Goal: Task Accomplishment & Management: Use online tool/utility

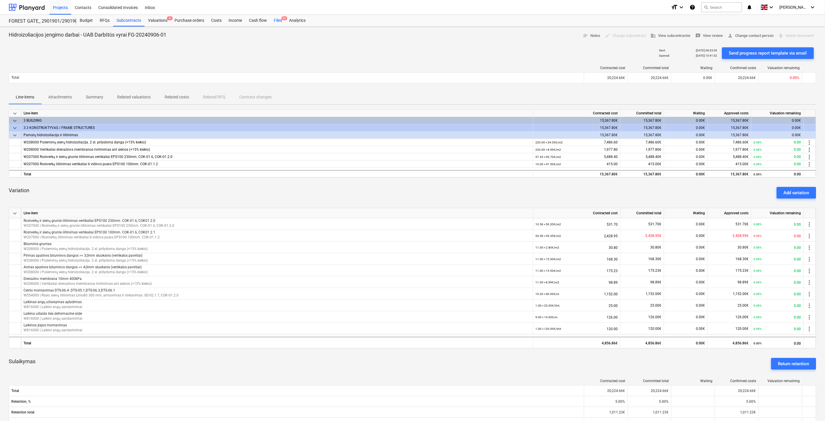
click at [277, 19] on div "Files 9+" at bounding box center [277, 21] width 15 height 12
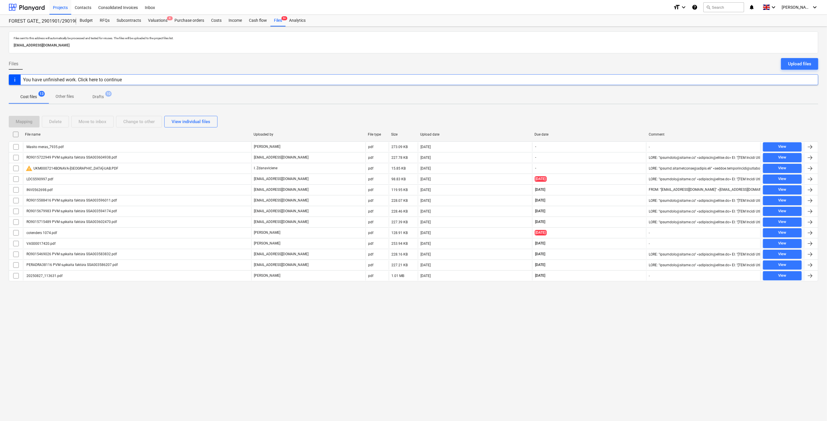
click at [366, 316] on div "Files sent to this address will automatically be processed and tested for virus…" at bounding box center [413, 224] width 827 height 395
click at [379, 314] on div "Files sent to this address will automatically be processed and tested for virus…" at bounding box center [413, 224] width 827 height 395
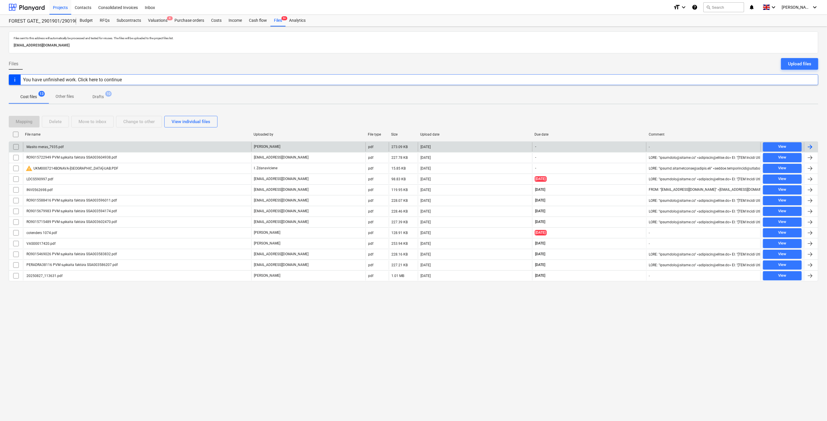
drag, startPoint x: 151, startPoint y: 140, endPoint x: 149, endPoint y: 144, distance: 4.8
click at [151, 141] on div "File name Uploaded by File type Size Upload date Due date Comment" at bounding box center [413, 136] width 809 height 12
click at [149, 145] on div "Masito meras_7935.pdf" at bounding box center [137, 146] width 228 height 9
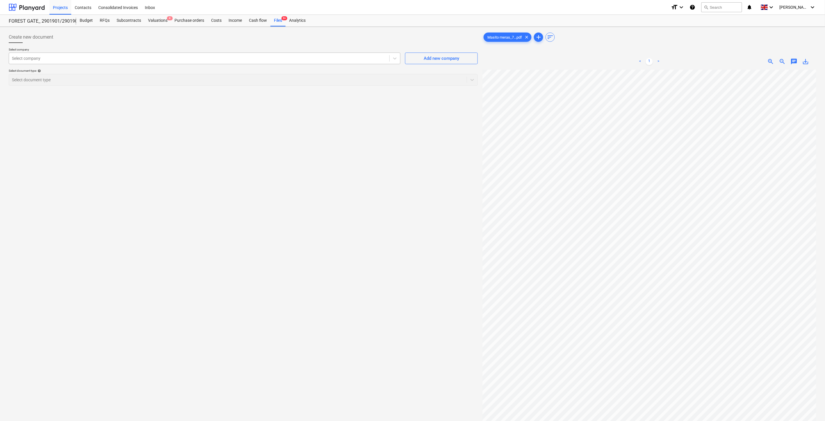
click at [216, 60] on div at bounding box center [199, 59] width 374 height 6
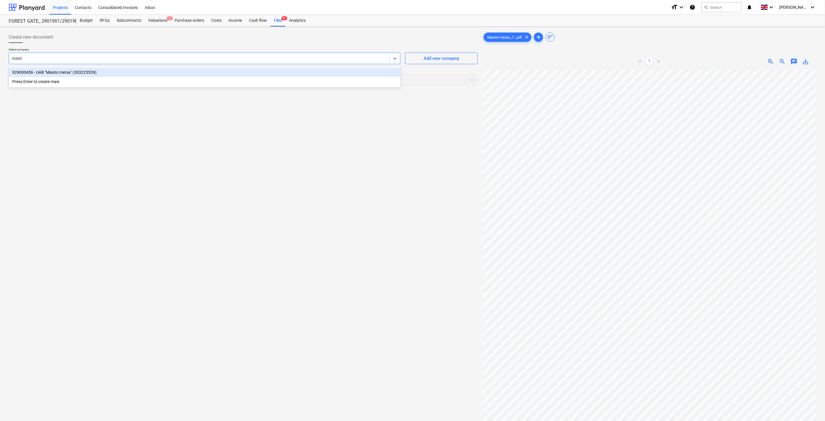
type input "maisto"
click at [206, 68] on div "929000456 - UAB "Maisto [PERSON_NAME]" (303225539)" at bounding box center [205, 72] width 392 height 9
click at [202, 76] on div "Select document type" at bounding box center [238, 80] width 458 height 8
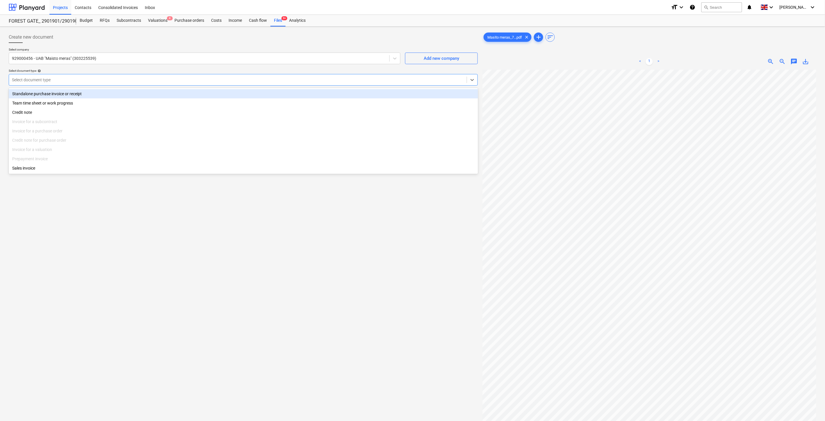
click at [121, 92] on div "Standalone purchase invoice or receipt" at bounding box center [243, 93] width 469 height 9
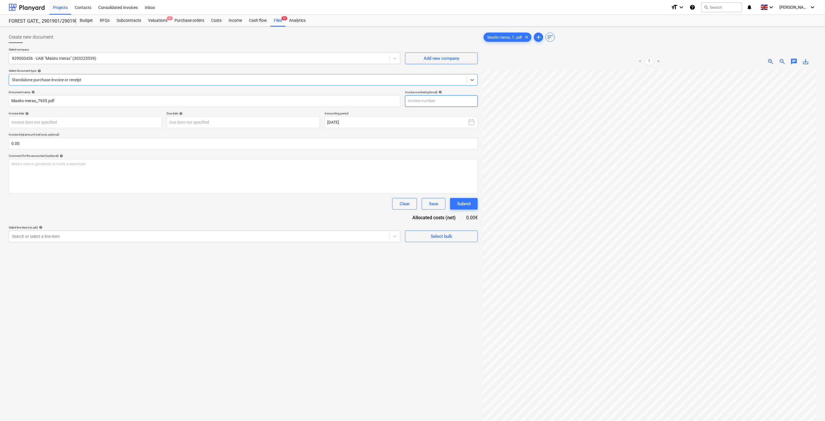
click at [439, 101] on input "text" at bounding box center [441, 101] width 73 height 12
type input "MMM7935"
click at [125, 118] on body "Projects Contacts Consolidated Invoices Inbox format_size keyboard_arrow_down h…" at bounding box center [412, 210] width 825 height 421
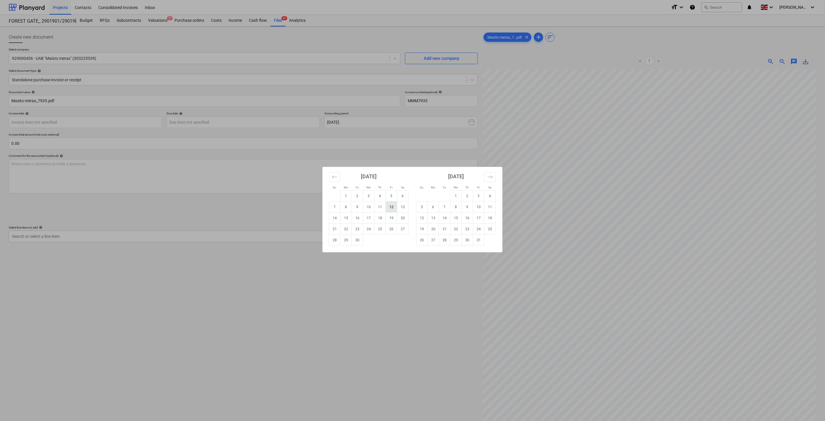
click at [394, 206] on td "12" at bounding box center [391, 207] width 11 height 11
type input "12 Sep 2025"
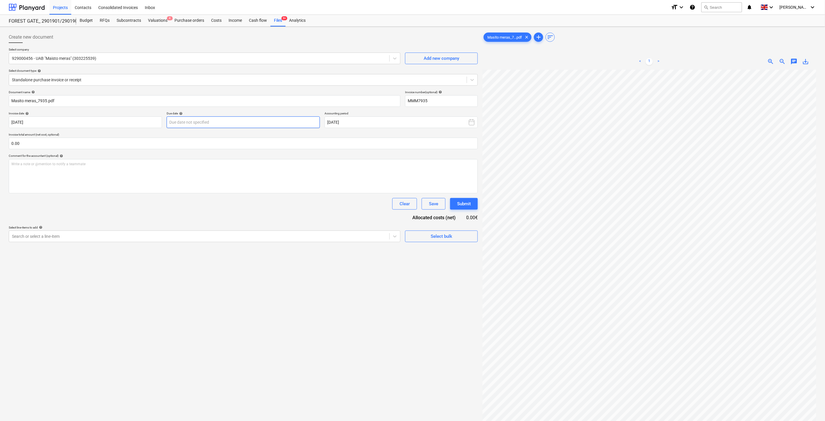
click at [289, 124] on body "Projects Contacts Consolidated Invoices Inbox format_size keyboard_arrow_down h…" at bounding box center [412, 210] width 825 height 421
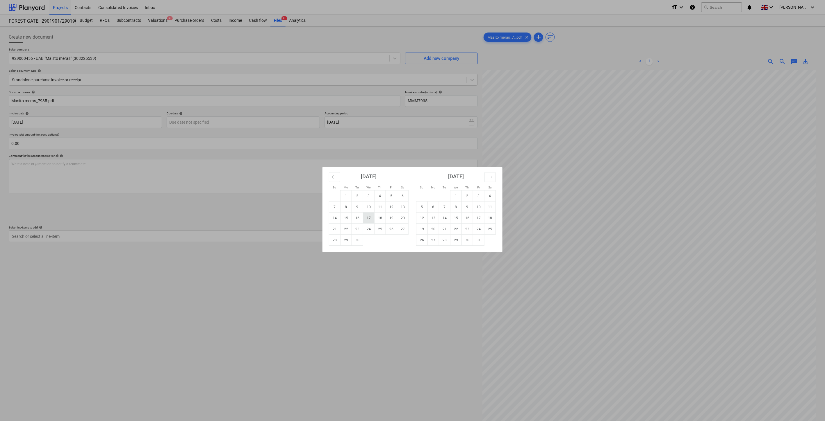
click at [373, 218] on td "17" at bounding box center [368, 218] width 11 height 11
type input "17 Sep 2025"
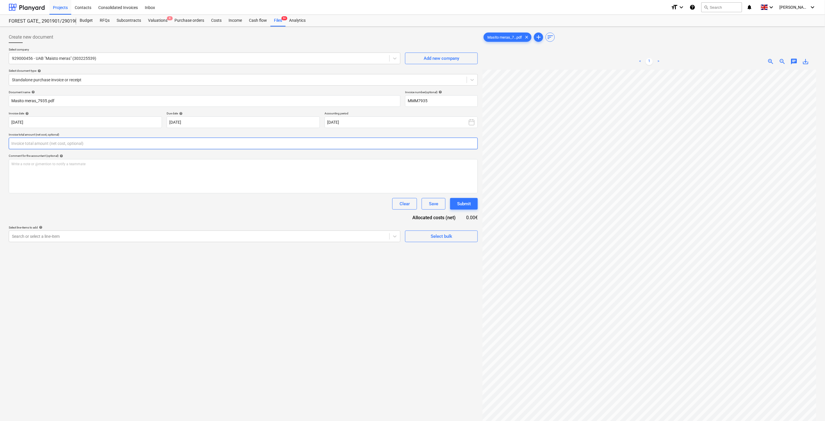
click at [215, 143] on input "text" at bounding box center [243, 144] width 469 height 12
type input "663.00"
click at [114, 172] on div "Write a note or @mention to notify a teammate ﻿" at bounding box center [243, 176] width 469 height 34
click at [120, 215] on div "Document name help Masito meras_7935.pdf Invoice number (optional) help MMM7935…" at bounding box center [243, 173] width 469 height 167
click at [102, 254] on div at bounding box center [199, 251] width 374 height 6
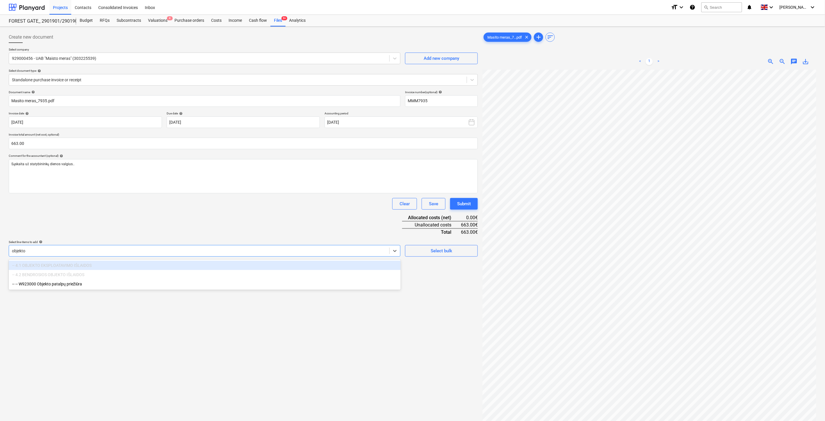
type input "objekt"
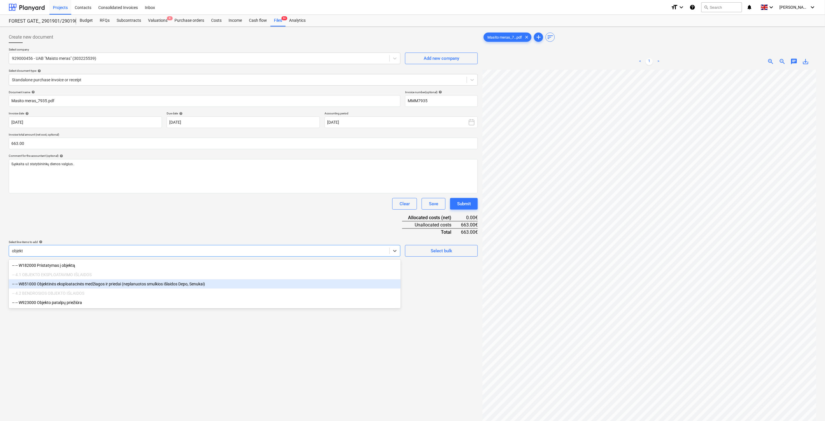
click at [112, 284] on div "-- -- W851000 Objektinės eksploatacinės medžiagos ir priedai (neplanuotos smulk…" at bounding box center [205, 284] width 392 height 9
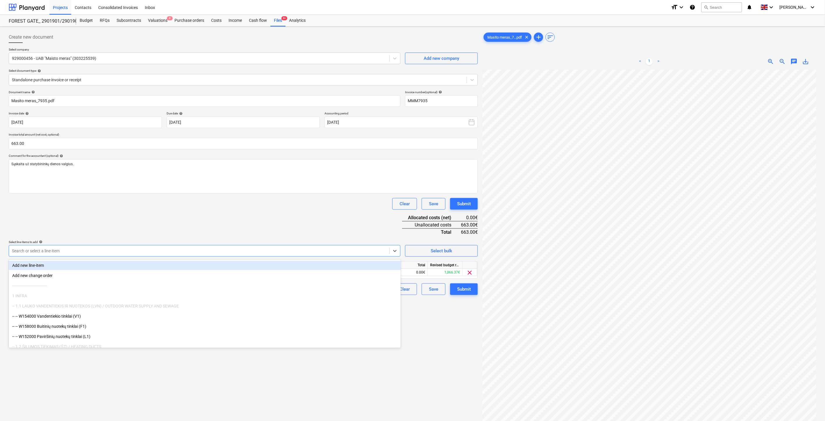
click at [302, 218] on div "Document name help Masito meras_7935.pdf Invoice number (optional) help MMM7935…" at bounding box center [243, 192] width 469 height 205
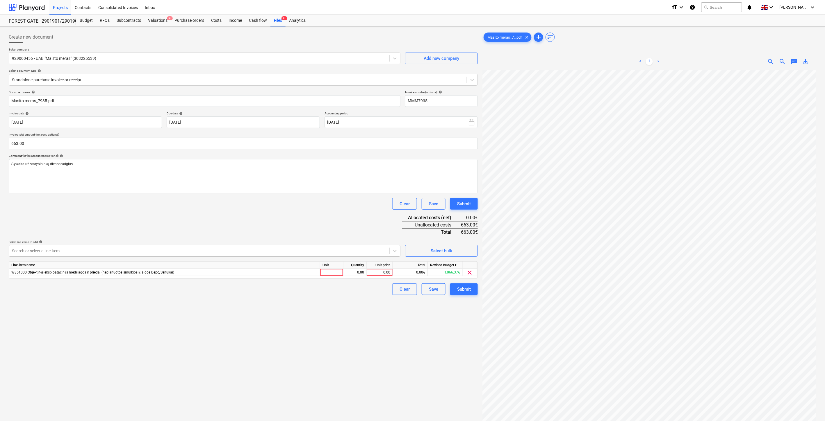
click at [113, 249] on div at bounding box center [199, 251] width 374 height 6
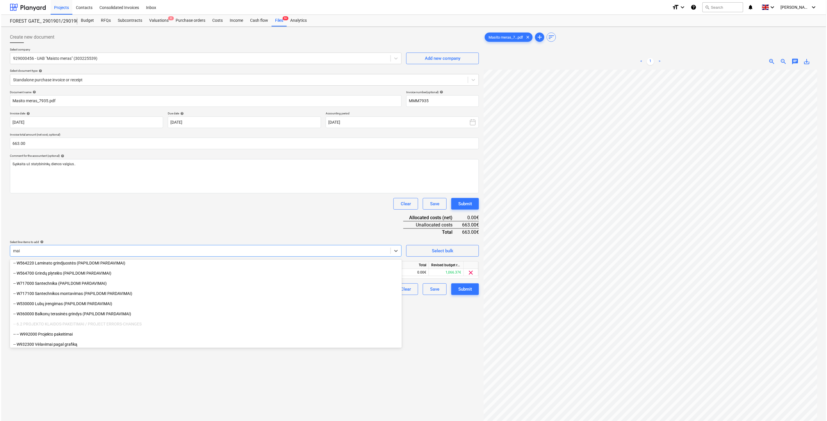
scroll to position [126, 0]
type input "mai"
click at [140, 367] on div "Create new document Select company 929000456 - UAB "Maisto meras" (303225539) A…" at bounding box center [243, 253] width 474 height 448
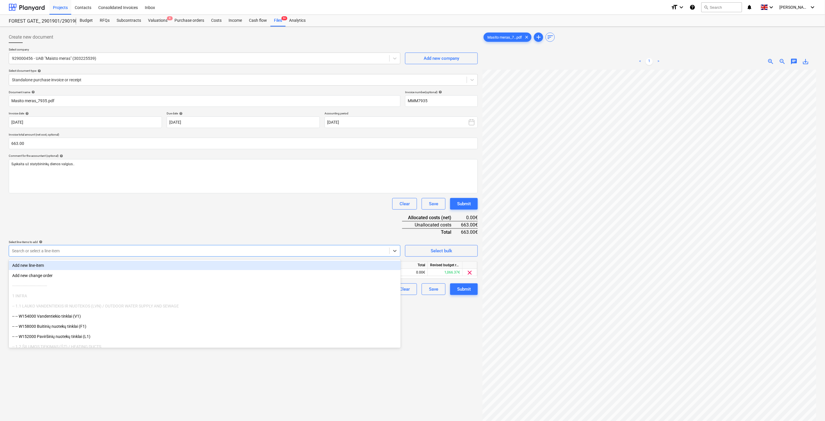
click at [147, 253] on div at bounding box center [199, 251] width 374 height 6
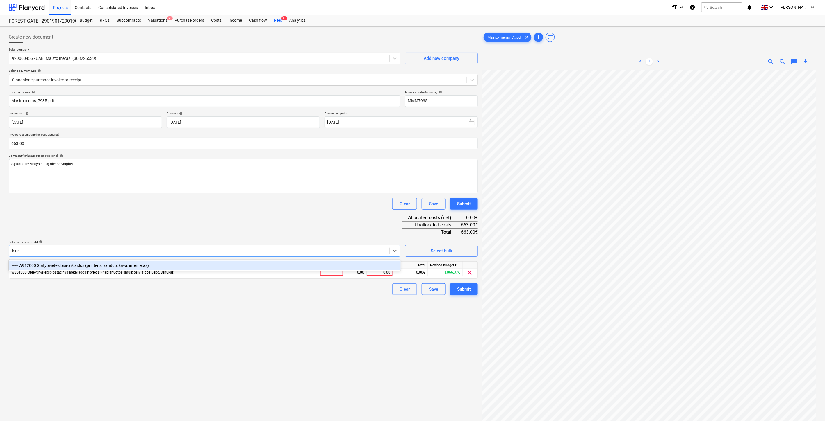
type input "biuro"
click at [155, 266] on div "-- -- W912000 Statybvietės biuro išlaidos (printeris, vanduo, kava, internetas)" at bounding box center [205, 265] width 392 height 9
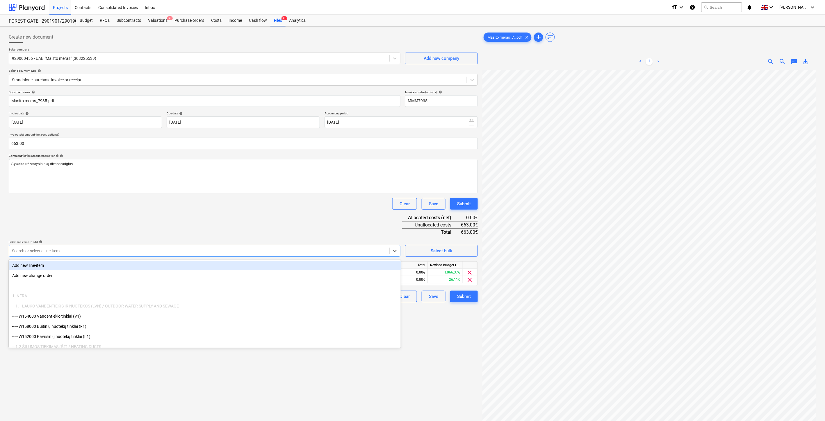
click at [172, 225] on div "Document name help Masito meras_7935.pdf Invoice number (optional) help MMM7935…" at bounding box center [243, 196] width 469 height 212
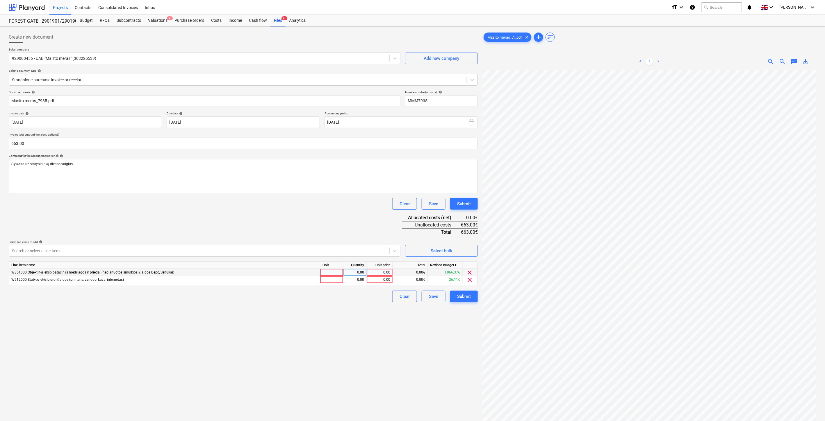
click at [470, 274] on span "clear" at bounding box center [469, 272] width 7 height 7
click at [340, 274] on div at bounding box center [331, 272] width 23 height 7
type input "ą"
click at [353, 275] on div "0.00" at bounding box center [355, 272] width 18 height 7
type input "ą"
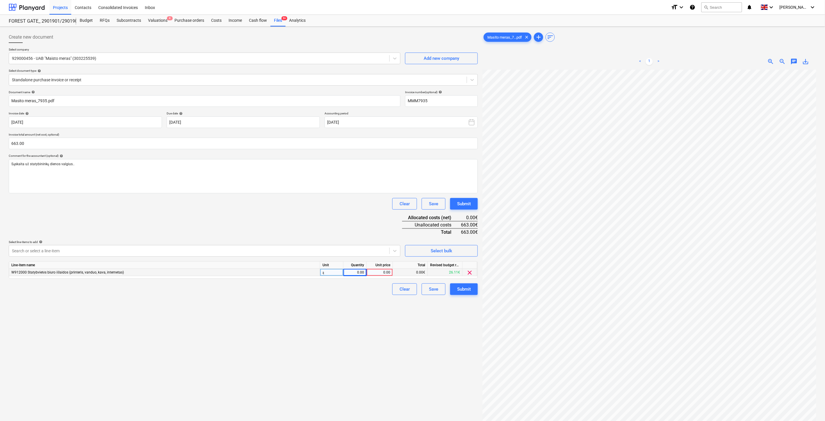
click at [327, 271] on div "ą" at bounding box center [331, 272] width 23 height 7
click at [347, 273] on div "0.00" at bounding box center [355, 272] width 18 height 7
click at [385, 274] on div "0.00" at bounding box center [379, 272] width 21 height 7
type input "663"
click at [330, 224] on div "Document name help Masito meras_7935.pdf Invoice number (optional) help MMM7935…" at bounding box center [243, 192] width 469 height 205
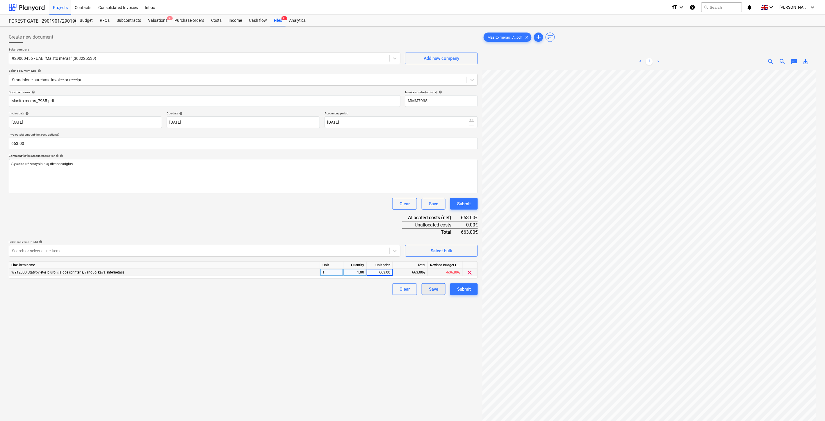
click at [437, 290] on div "Save" at bounding box center [433, 290] width 9 height 8
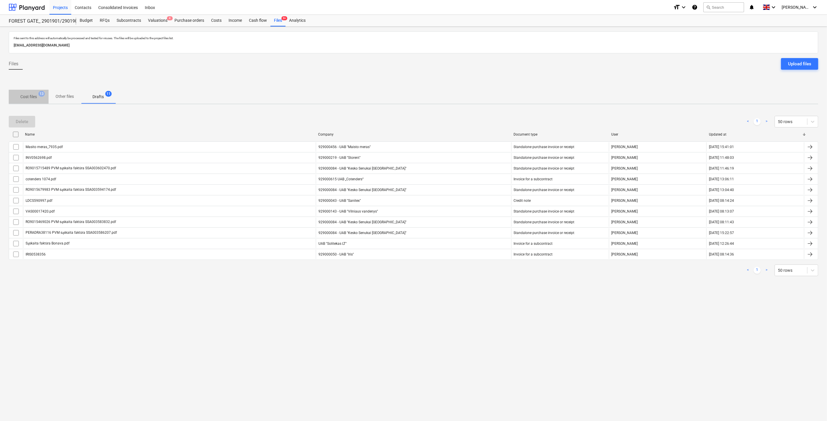
click at [24, 99] on p "Cost files" at bounding box center [28, 97] width 17 height 6
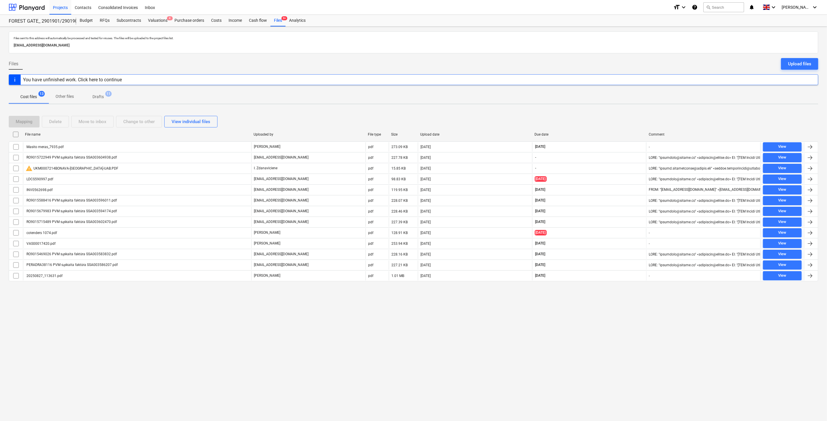
drag, startPoint x: 563, startPoint y: 317, endPoint x: 576, endPoint y: 310, distance: 15.4
click at [563, 317] on div "Files sent to this address will automatically be processed and tested for virus…" at bounding box center [413, 224] width 827 height 395
click at [576, 310] on div "Files sent to this address will automatically be processed and tested for virus…" at bounding box center [413, 224] width 827 height 395
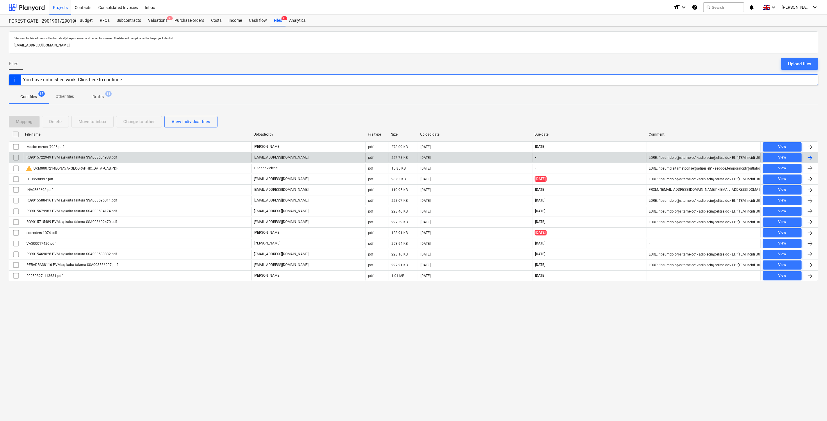
click at [182, 157] on div "RO9015722949 PVM sąskaita faktūra SSA003604938.pdf" at bounding box center [137, 157] width 228 height 9
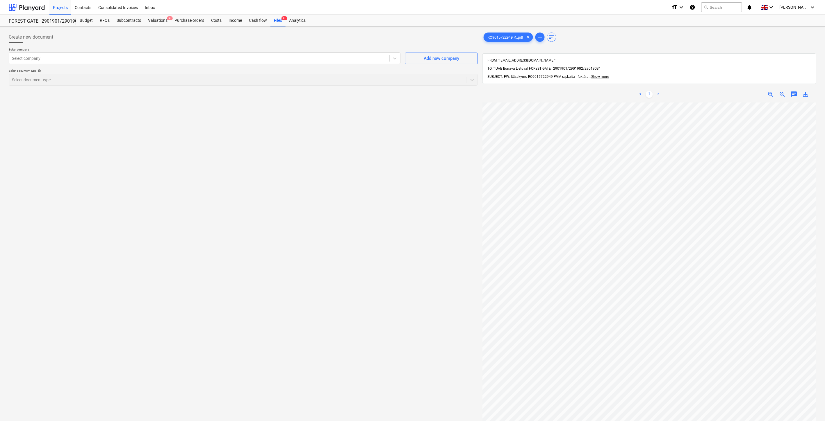
click at [267, 59] on div at bounding box center [199, 59] width 374 height 6
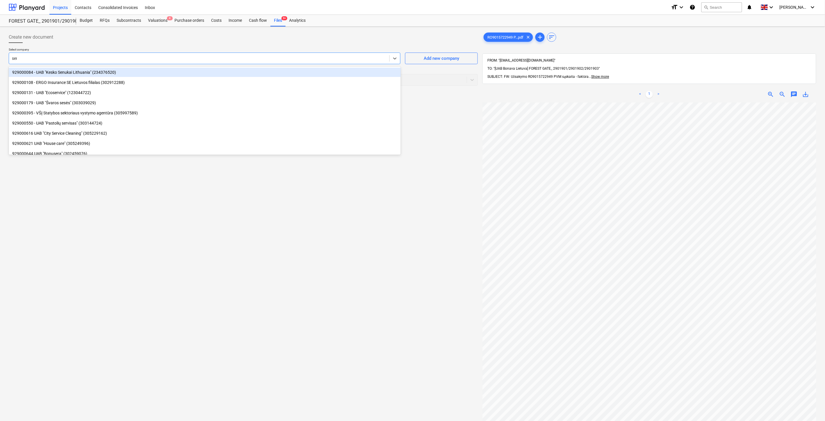
type input "senu"
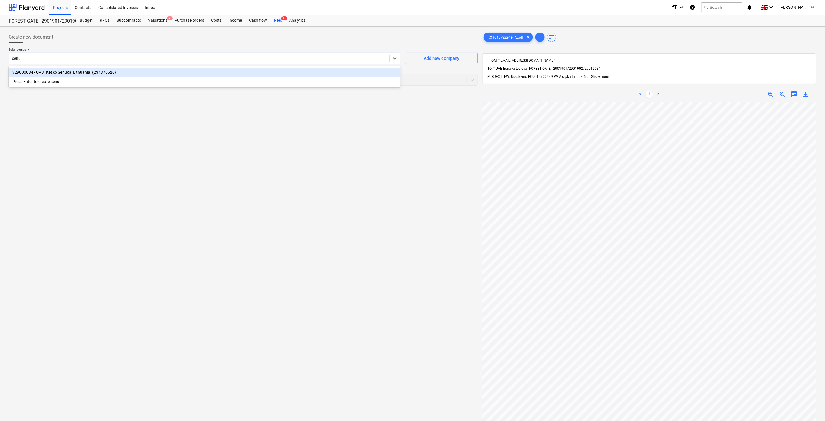
click at [173, 73] on div "929000084 - UAB "Kesko Senukai Lithuania" (234376520)" at bounding box center [205, 72] width 392 height 9
click at [144, 79] on div at bounding box center [238, 80] width 452 height 6
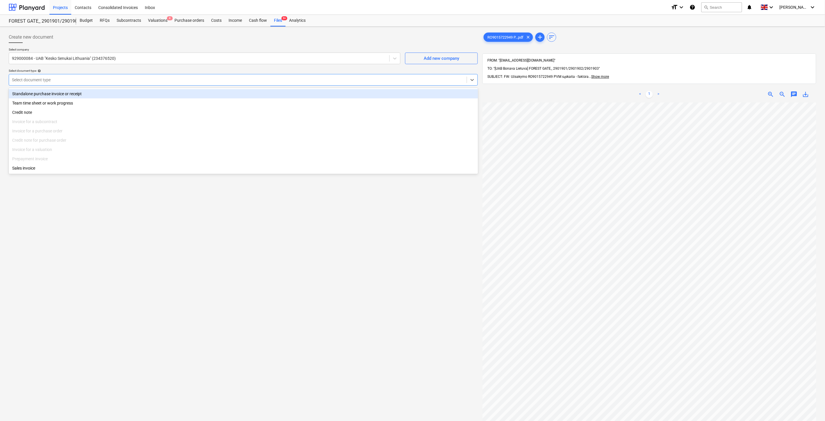
click at [123, 94] on div "Standalone purchase invoice or receipt" at bounding box center [243, 93] width 469 height 9
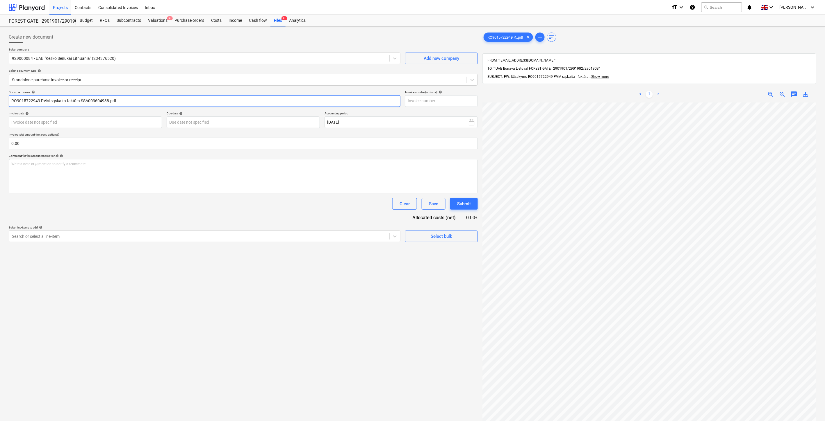
drag, startPoint x: 108, startPoint y: 100, endPoint x: 80, endPoint y: 101, distance: 27.9
click at [80, 101] on input "RO9015722949 PVM sąskaita faktūra SSA003604938.pdf" at bounding box center [205, 101] width 392 height 12
click at [414, 101] on input "text" at bounding box center [441, 101] width 73 height 12
paste input "SSA003604938"
type input "SSA003604938"
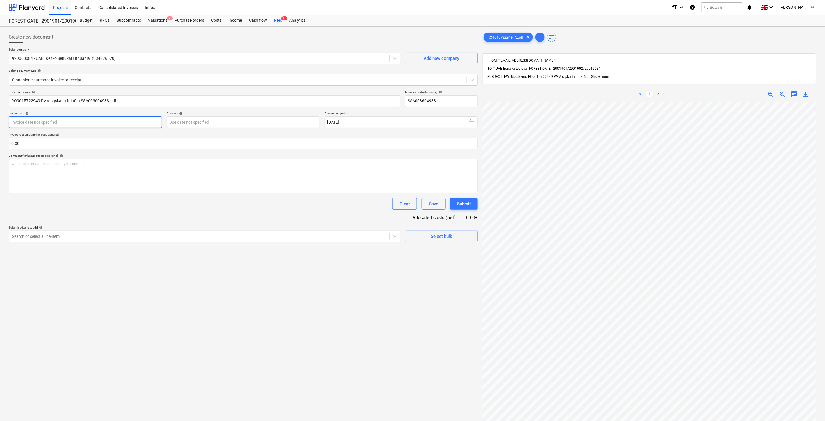
click at [79, 124] on body "Projects Contacts Consolidated Invoices Inbox format_size keyboard_arrow_down h…" at bounding box center [412, 210] width 825 height 421
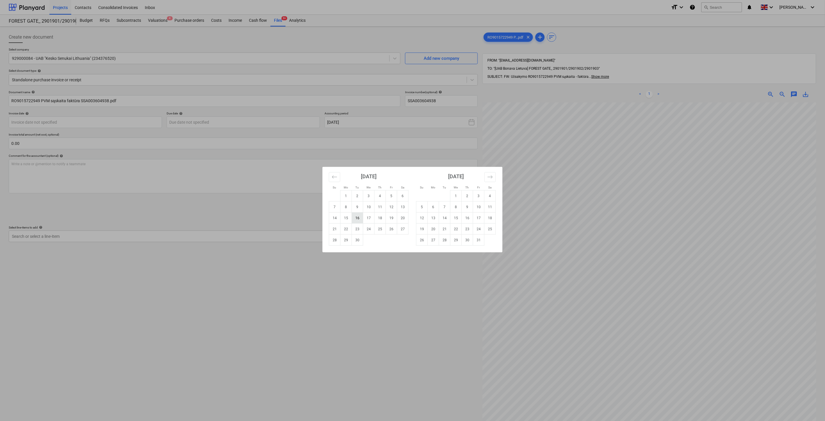
click at [358, 219] on td "16" at bounding box center [357, 218] width 11 height 11
type input "16 Sep 2025"
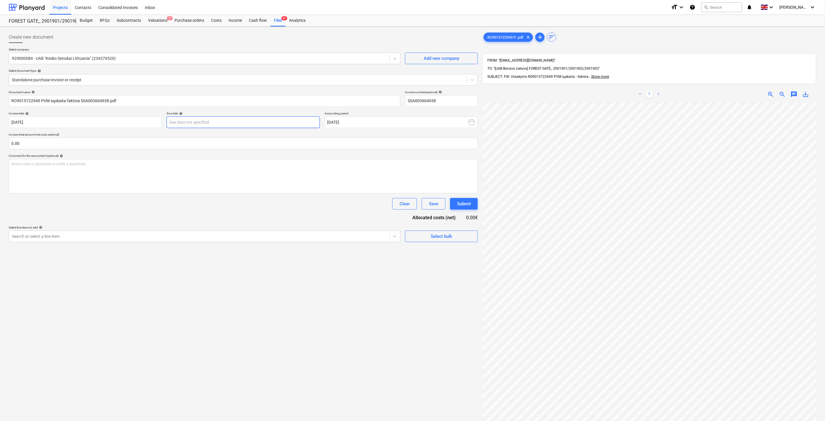
click at [256, 124] on body "Projects Contacts Consolidated Invoices Inbox format_size keyboard_arrow_down h…" at bounding box center [412, 210] width 825 height 421
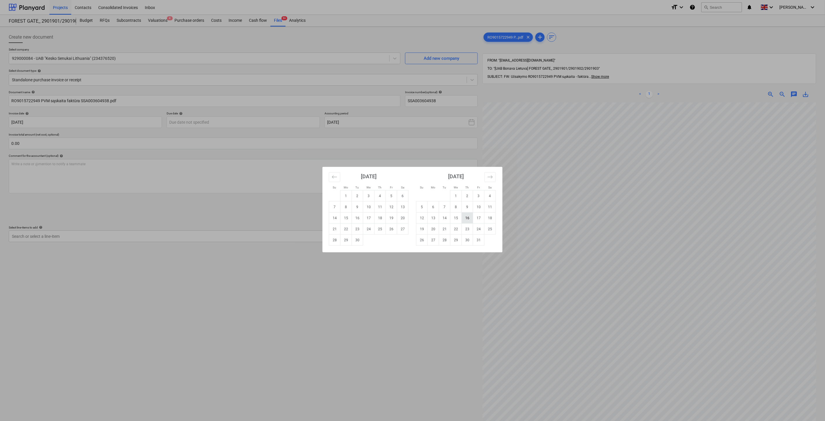
click at [470, 219] on td "16" at bounding box center [467, 218] width 11 height 11
type input "16 Oct 2025"
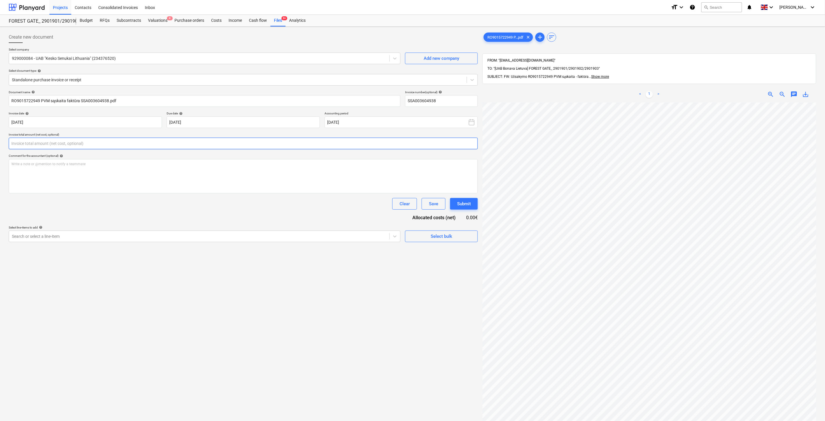
click at [129, 147] on input "text" at bounding box center [243, 144] width 469 height 12
type input "1,214.70"
click at [102, 246] on div "Search or select a line-item" at bounding box center [205, 251] width 392 height 12
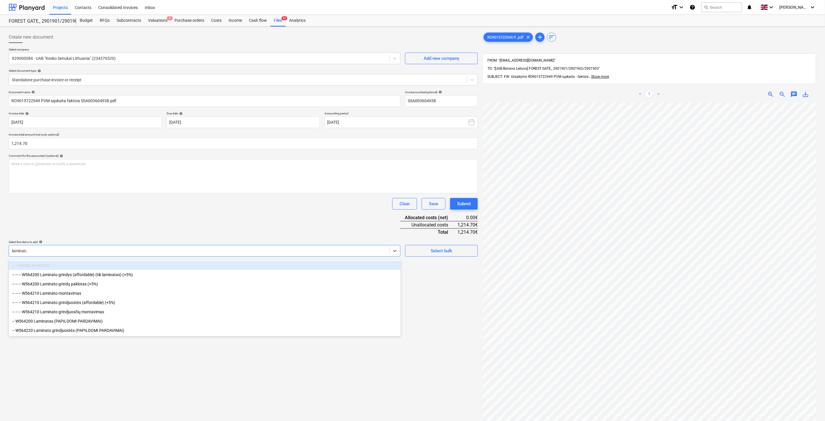
type input "laminatas"
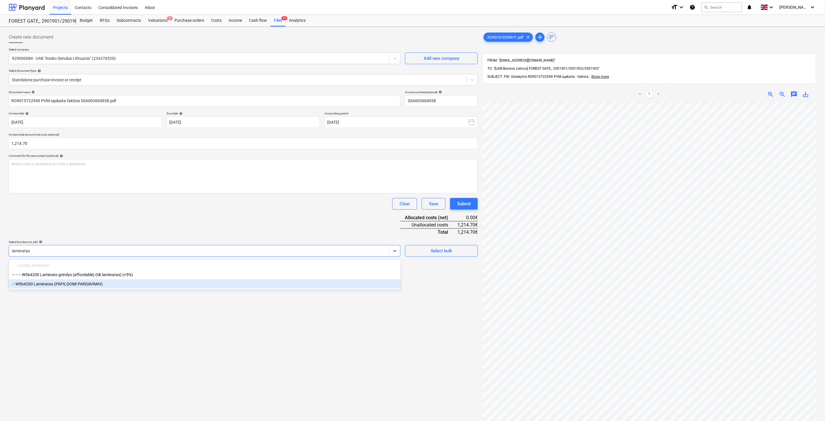
click at [61, 286] on div "-- W564200 Laminatas (PAPILDOMI PARDAVIMAI)" at bounding box center [205, 284] width 392 height 9
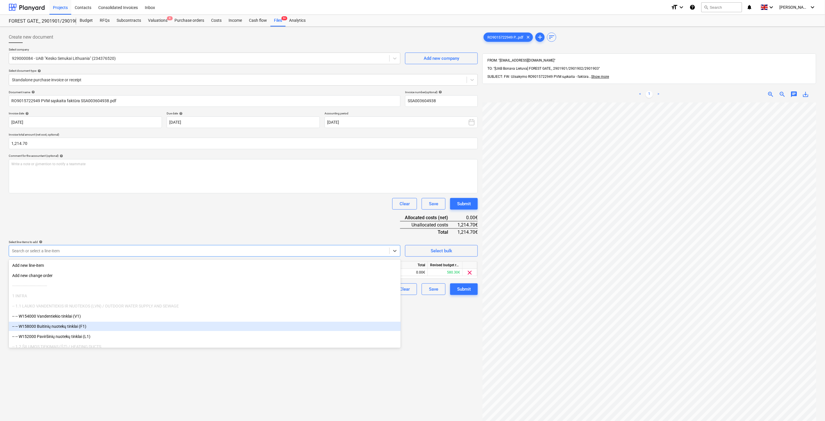
drag, startPoint x: 184, startPoint y: 405, endPoint x: 318, endPoint y: 307, distance: 166.0
click at [184, 404] on div "Create new document Select company 929000084 - UAB "Kesko Senukai Lithuania" (2…" at bounding box center [243, 269] width 474 height 481
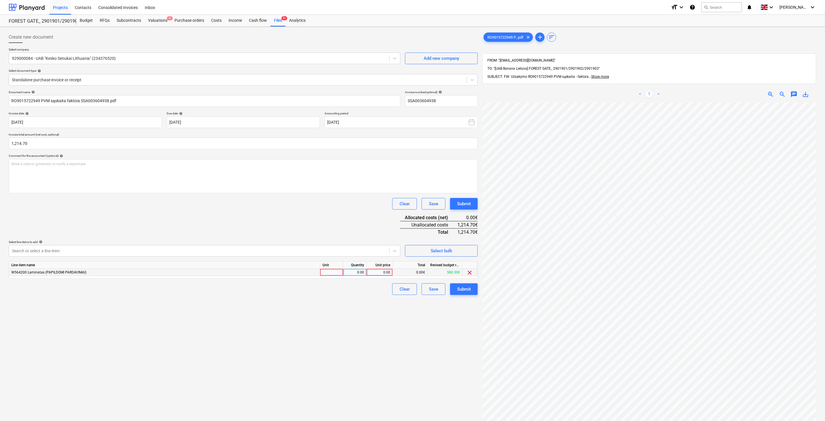
click at [330, 275] on div at bounding box center [331, 272] width 23 height 7
click at [354, 274] on div "0.00" at bounding box center [355, 272] width 18 height 7
click at [384, 274] on div "0.00" at bounding box center [379, 272] width 21 height 7
type input "1214.70"
click at [340, 224] on div "Document name help RO9015722949 PVM sąskaita faktūra SSA003604938.pdf Invoice n…" at bounding box center [243, 192] width 469 height 205
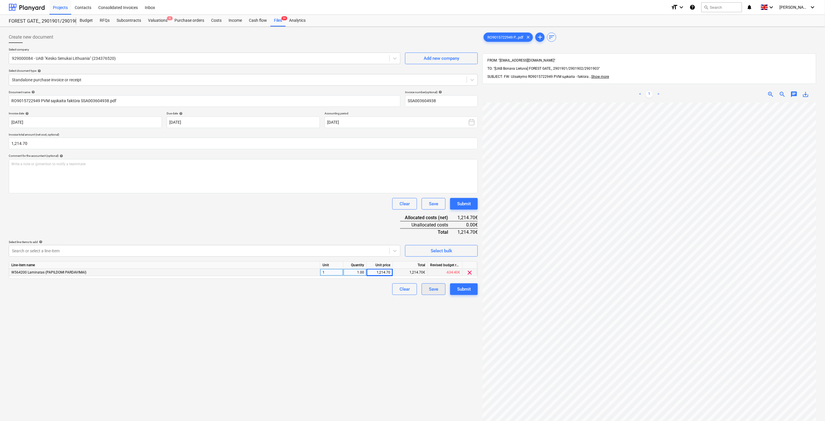
click at [435, 290] on div "Save" at bounding box center [433, 290] width 9 height 8
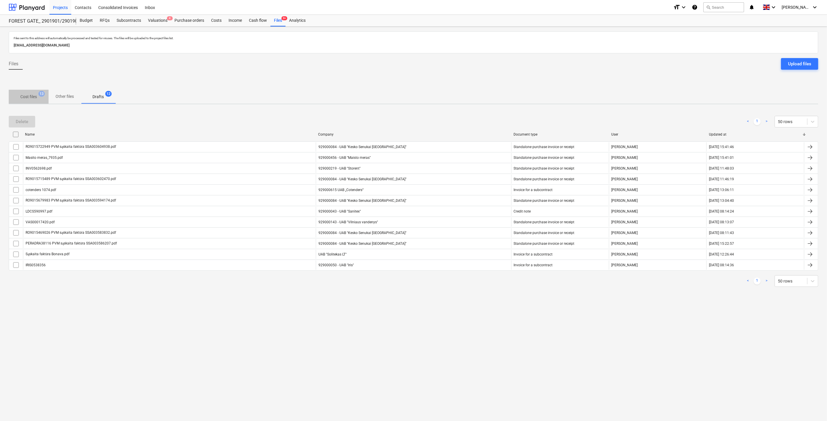
click at [34, 96] on p "Cost files" at bounding box center [28, 97] width 17 height 6
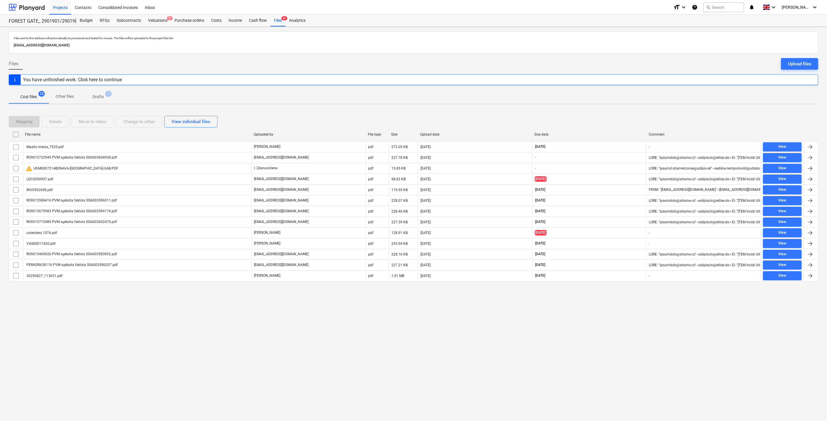
click at [588, 342] on div "Files sent to this address will automatically be processed and tested for virus…" at bounding box center [413, 224] width 827 height 395
click at [600, 329] on div "Files sent to this address will automatically be processed and tested for virus…" at bounding box center [413, 224] width 827 height 395
click at [605, 346] on div "Files sent to this address will automatically be processed and tested for virus…" at bounding box center [413, 224] width 827 height 395
click at [616, 338] on div "Files sent to this address will automatically be processed and tested for virus…" at bounding box center [413, 224] width 827 height 395
click at [599, 349] on div "Files sent to this address will automatically be processed and tested for virus…" at bounding box center [413, 224] width 827 height 395
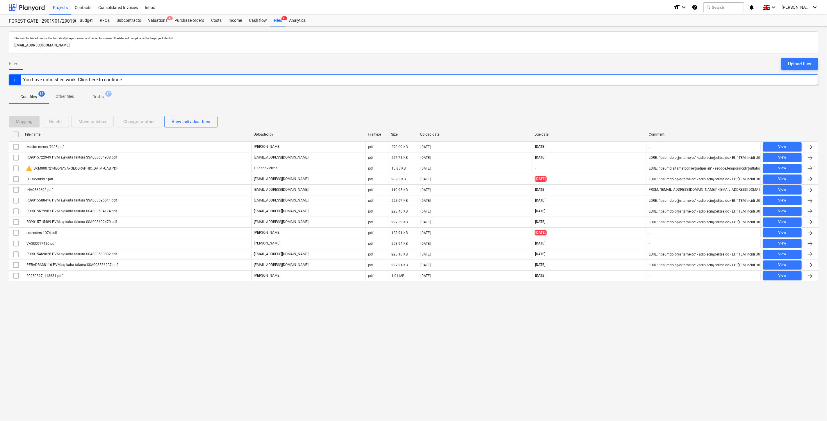
drag, startPoint x: 621, startPoint y: 326, endPoint x: 437, endPoint y: 305, distance: 184.9
click at [622, 326] on div "Files sent to this address will automatically be processed and tested for virus…" at bounding box center [413, 224] width 827 height 395
drag, startPoint x: 582, startPoint y: 346, endPoint x: 588, endPoint y: 340, distance: 8.4
click at [586, 342] on div "Files sent to this address will automatically be processed and tested for virus…" at bounding box center [413, 224] width 827 height 395
click at [592, 338] on div "Files sent to this address will automatically be processed and tested for virus…" at bounding box center [413, 224] width 827 height 395
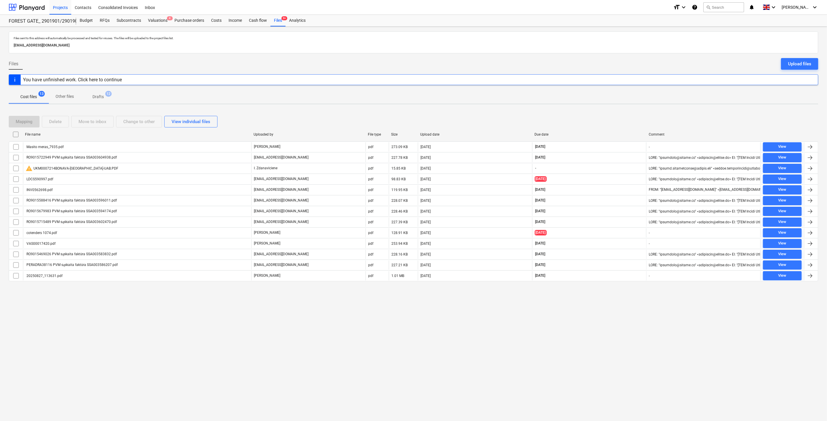
drag, startPoint x: 573, startPoint y: 356, endPoint x: 595, endPoint y: 336, distance: 29.6
click at [574, 355] on div "Files sent to this address will automatically be processed and tested for virus…" at bounding box center [413, 224] width 827 height 395
click at [595, 336] on div "Files sent to this address will automatically be processed and tested for virus…" at bounding box center [413, 224] width 827 height 395
click at [167, 21] on div "Valuations 4" at bounding box center [157, 21] width 26 height 12
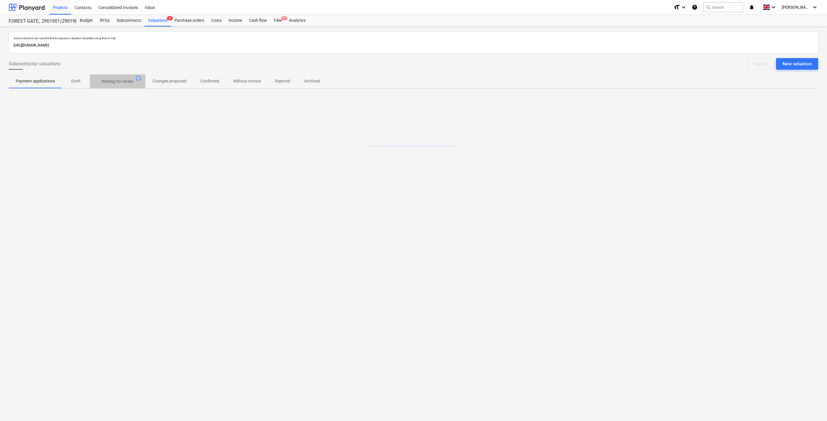
click at [129, 81] on p "Waiting for review" at bounding box center [117, 81] width 32 height 6
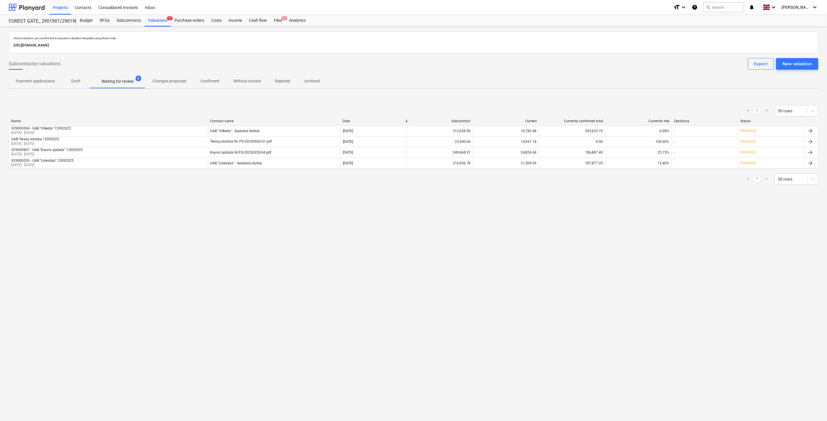
click at [594, 216] on div "Subcontractors can use this link to request a valuation template using their e-…" at bounding box center [413, 224] width 827 height 395
click at [600, 207] on div "Subcontractors can use this link to request a valuation template using their e-…" at bounding box center [413, 224] width 827 height 395
click at [646, 183] on div "< 1 > 50 rows" at bounding box center [413, 180] width 809 height 12
click at [661, 175] on div "< 1 > 50 rows" at bounding box center [413, 180] width 809 height 12
drag, startPoint x: 656, startPoint y: 177, endPoint x: 669, endPoint y: 171, distance: 14.8
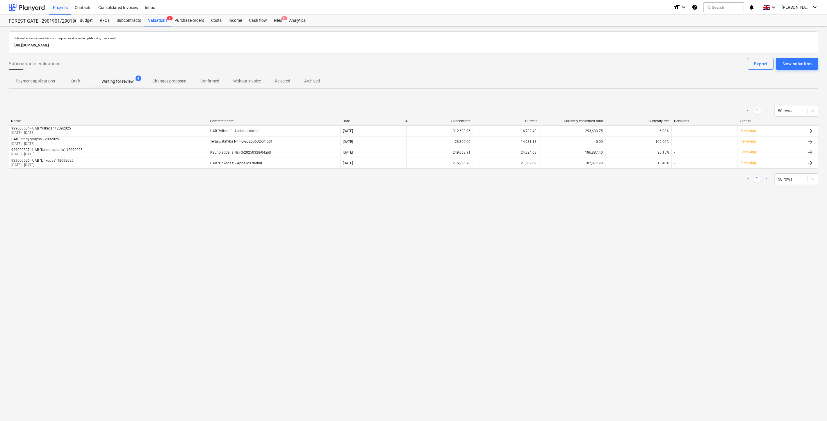
click at [658, 176] on div "< 1 > 50 rows" at bounding box center [413, 180] width 809 height 12
click at [669, 171] on div "< 1 > 50 rows" at bounding box center [413, 179] width 809 height 16
drag, startPoint x: 647, startPoint y: 258, endPoint x: 657, endPoint y: 244, distance: 16.8
click at [648, 256] on div "Subcontractors can use this link to request a valuation template using their e-…" at bounding box center [413, 224] width 827 height 395
click at [657, 244] on div "Subcontractors can use this link to request a valuation template using their e-…" at bounding box center [413, 224] width 827 height 395
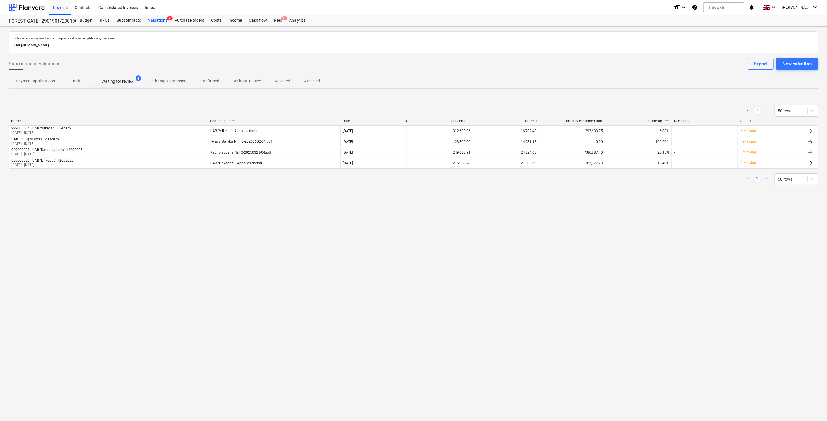
click at [650, 243] on div "Subcontractors can use this link to request a valuation template using their e-…" at bounding box center [413, 224] width 827 height 395
click at [651, 242] on div "Subcontractors can use this link to request a valuation template using their e-…" at bounding box center [413, 224] width 827 height 395
click at [662, 214] on div "Subcontractors can use this link to request a valuation template using their e-…" at bounding box center [413, 224] width 827 height 395
click at [663, 211] on div "Subcontractors can use this link to request a valuation template using their e-…" at bounding box center [413, 224] width 827 height 395
click at [655, 223] on div "Subcontractors can use this link to request a valuation template using their e-…" at bounding box center [413, 224] width 827 height 395
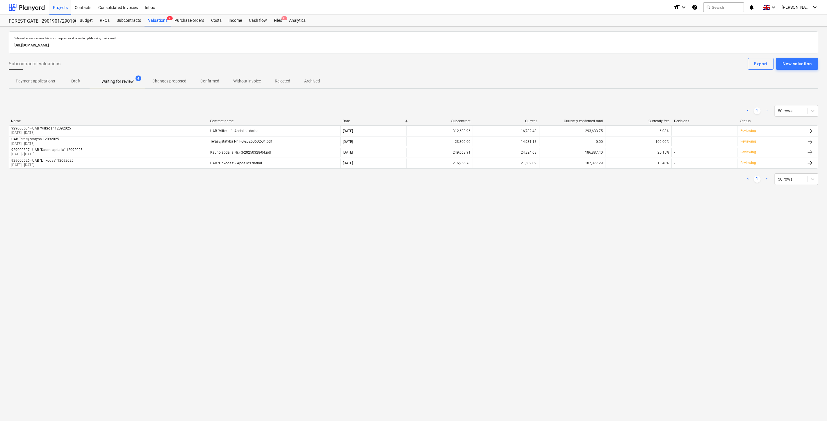
click at [661, 219] on div "Subcontractors can use this link to request a valuation template using their e-…" at bounding box center [413, 224] width 827 height 395
click at [653, 182] on div "< 1 > 50 rows" at bounding box center [413, 180] width 809 height 12
click at [657, 178] on div "< 1 > 50 rows" at bounding box center [413, 180] width 809 height 12
click at [644, 191] on div "< 1 > 50 rows Name Contract name Date Subcontract Current Currently confirmed t…" at bounding box center [413, 145] width 809 height 94
click at [658, 183] on div "< 1 > 50 rows" at bounding box center [413, 180] width 809 height 12
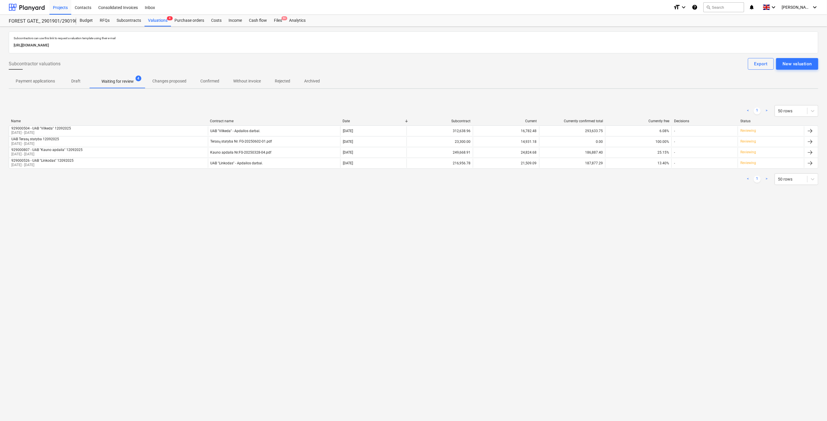
click at [662, 178] on div "< 1 > 50 rows" at bounding box center [413, 180] width 809 height 12
click at [668, 172] on div "< 1 > 50 rows" at bounding box center [413, 179] width 809 height 16
click at [278, 21] on div "Files 9+" at bounding box center [277, 21] width 15 height 12
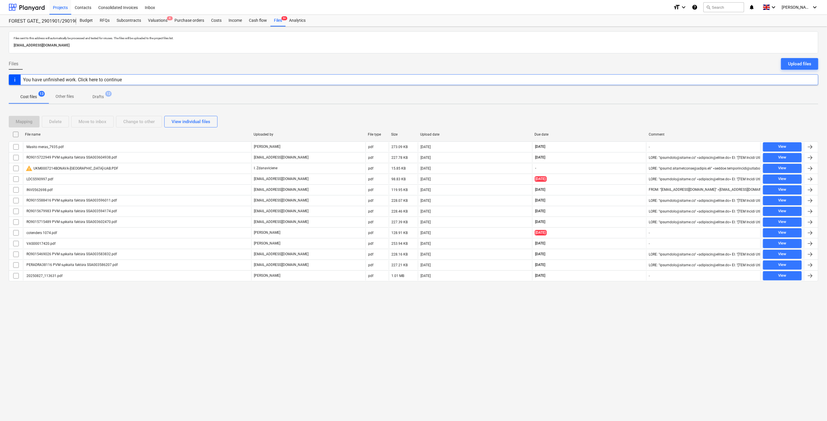
drag, startPoint x: 610, startPoint y: 354, endPoint x: 623, endPoint y: 332, distance: 25.6
click at [612, 350] on div "Files sent to this address will automatically be processed and tested for virus…" at bounding box center [413, 224] width 827 height 395
click at [623, 332] on div "Files sent to this address will automatically be processed and tested for virus…" at bounding box center [413, 224] width 827 height 395
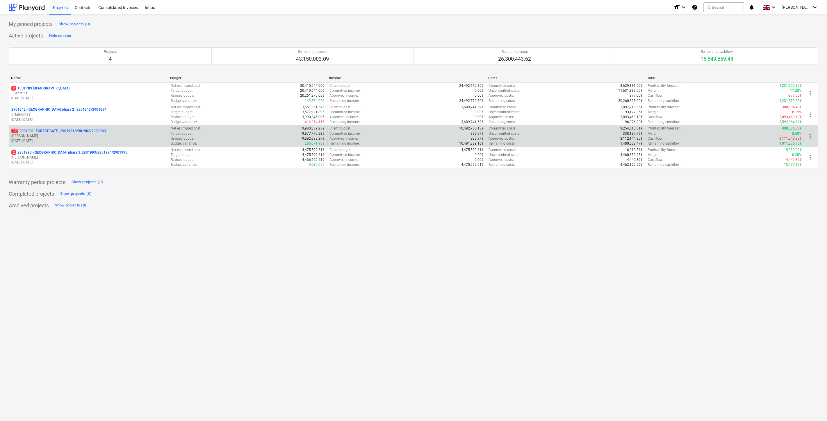
click at [123, 142] on p "[DATE] - [DATE]" at bounding box center [88, 141] width 154 height 5
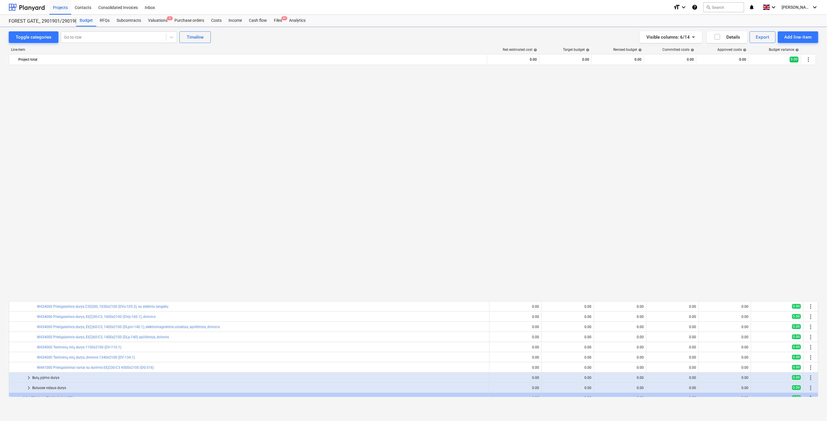
click at [738, 13] on div "search Search" at bounding box center [723, 7] width 41 height 14
click at [732, 7] on button "search Search" at bounding box center [723, 7] width 41 height 10
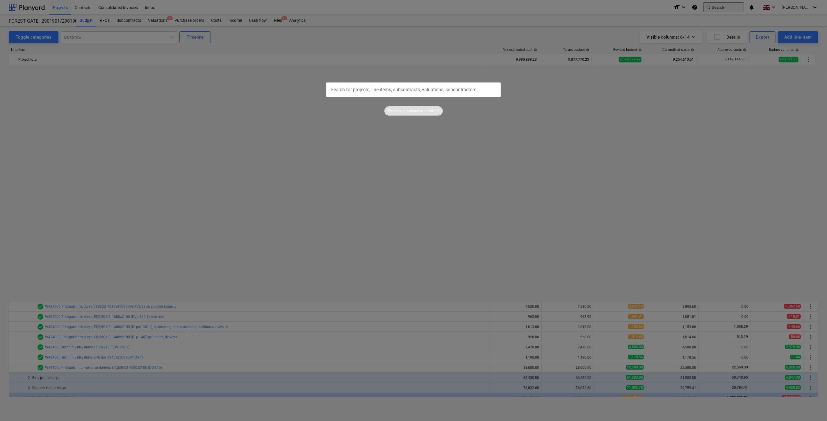
scroll to position [443, 0]
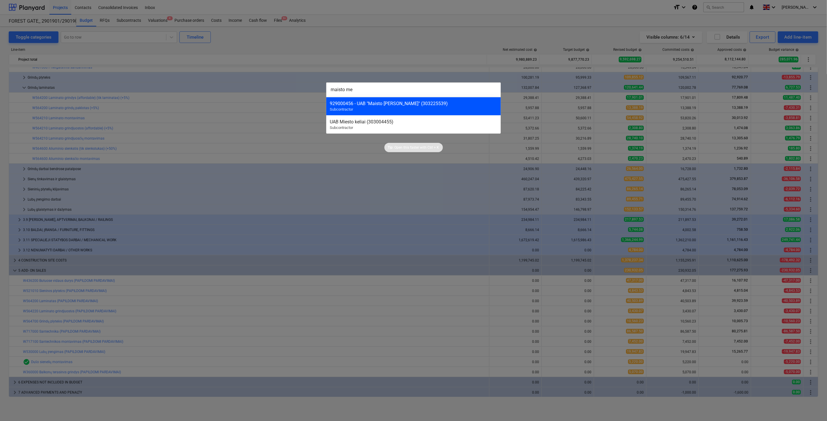
type input "maisto me"
click at [436, 100] on div "929000456 - UAB "Maisto [PERSON_NAME]" (303225539) Subcontractor" at bounding box center [413, 106] width 174 height 18
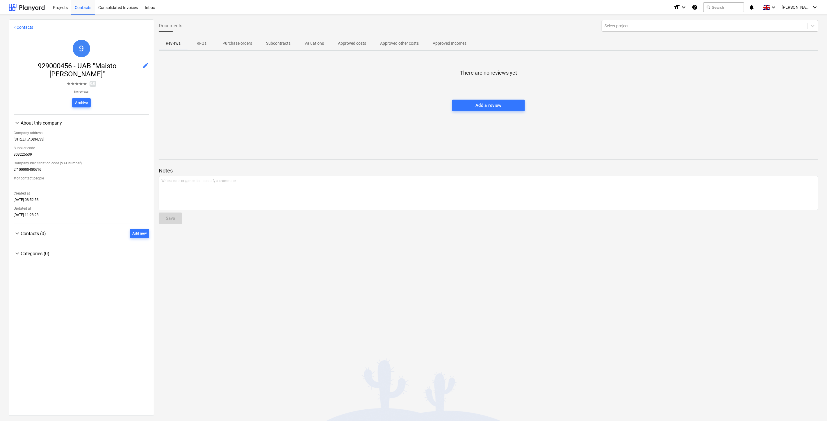
click at [339, 118] on div "There are no reviews yet Add a review" at bounding box center [488, 99] width 659 height 87
click at [352, 111] on div "There are no reviews yet Add a review" at bounding box center [488, 99] width 659 height 87
click at [365, 104] on div "There are no reviews yet Add a review" at bounding box center [488, 99] width 659 height 87
click at [376, 99] on div at bounding box center [488, 94] width 659 height 12
click at [729, 8] on button "search Search" at bounding box center [723, 7] width 41 height 10
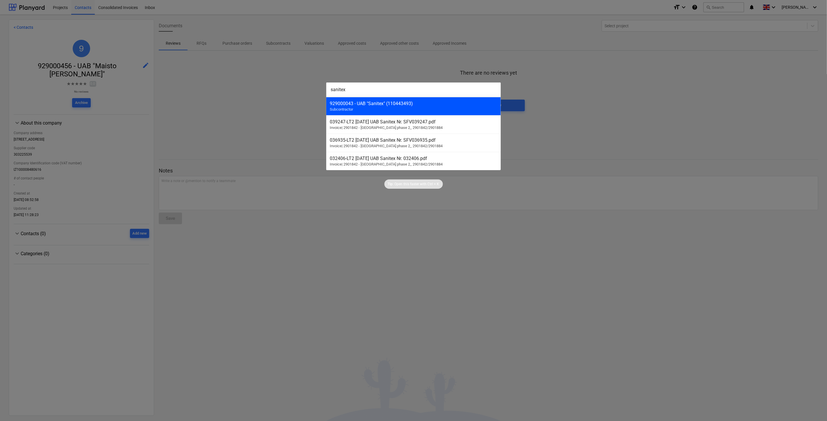
type input "sanitex"
click at [390, 101] on div "929000043 - UAB "Sanitex" (110443493)" at bounding box center [413, 104] width 167 height 6
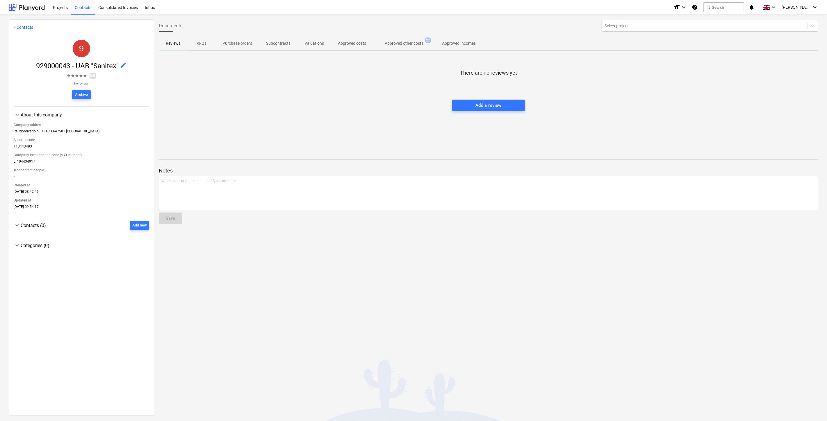
click at [421, 43] on p "Approved other costs" at bounding box center [404, 43] width 39 height 6
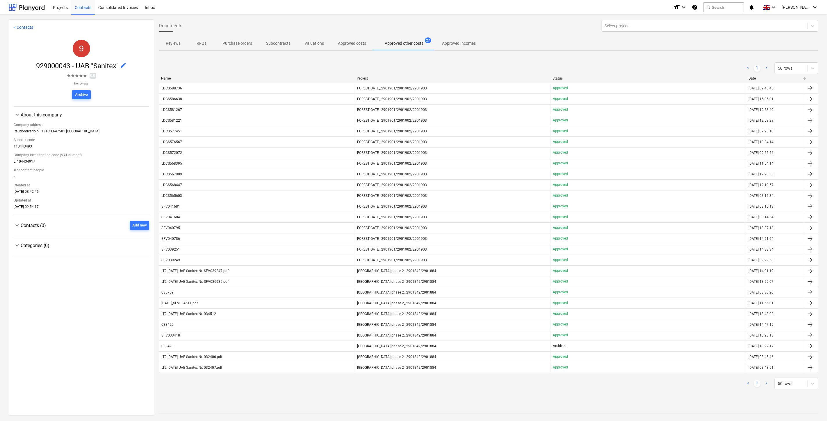
click at [303, 82] on div "Name Project Status Date" at bounding box center [488, 79] width 659 height 6
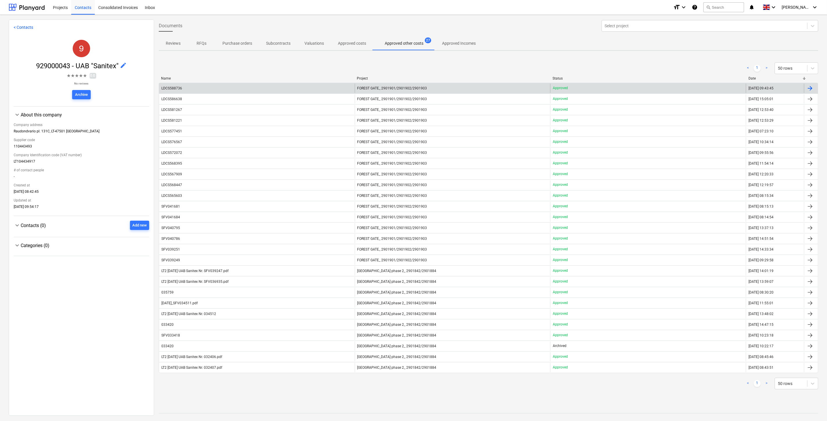
click at [300, 87] on div "LDCS588736" at bounding box center [257, 88] width 196 height 9
